Goal: Find specific page/section: Find specific page/section

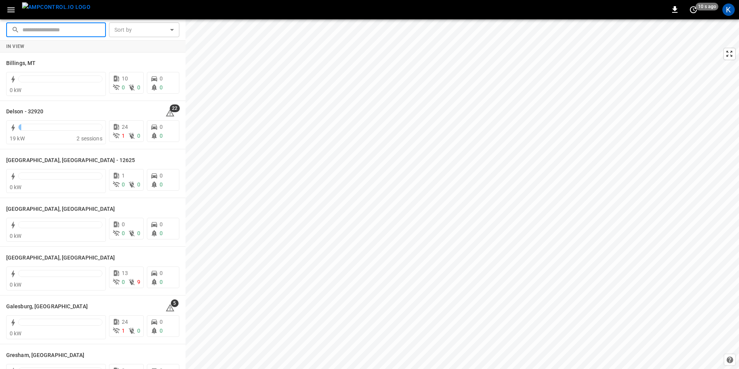
click at [71, 29] on input "text" at bounding box center [61, 29] width 78 height 14
